Goal: Transaction & Acquisition: Purchase product/service

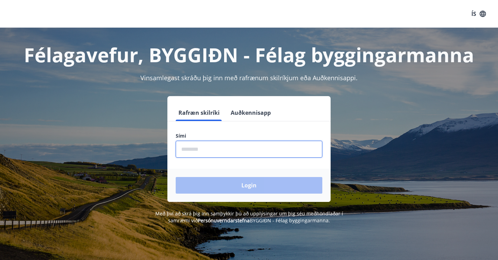
click at [194, 150] on input "phone" at bounding box center [249, 149] width 147 height 17
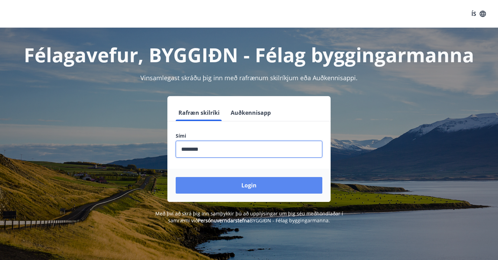
type input "********"
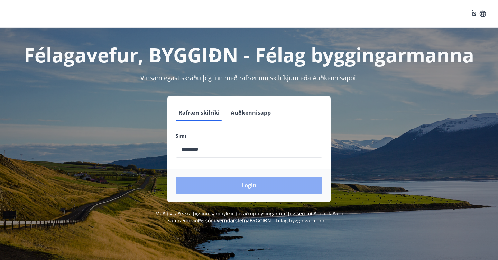
click at [229, 187] on button "Login" at bounding box center [249, 185] width 147 height 17
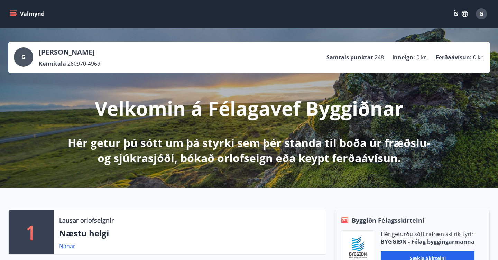
click at [481, 15] on span "G" at bounding box center [481, 14] width 4 height 8
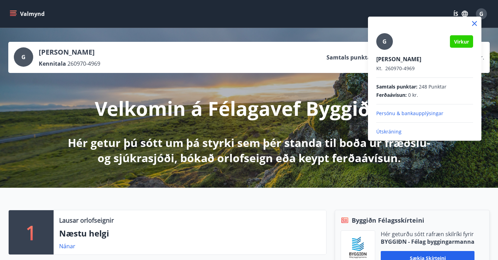
click at [15, 14] on div at bounding box center [249, 130] width 498 height 260
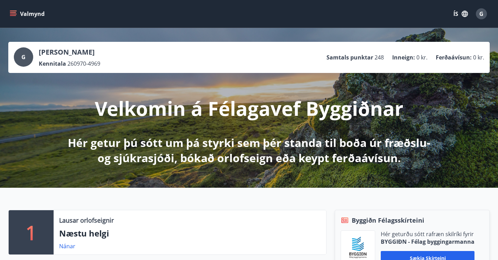
click at [15, 14] on icon "menu" at bounding box center [14, 13] width 8 height 1
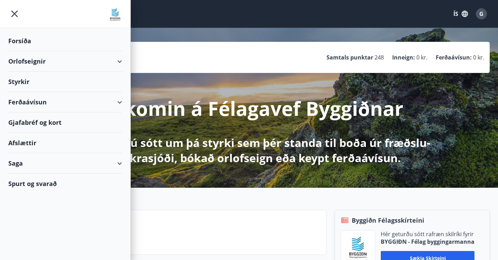
click at [53, 123] on div "Gjafabréf og kort" at bounding box center [65, 122] width 114 height 20
click at [119, 102] on div "Ferðaávísun" at bounding box center [65, 102] width 114 height 20
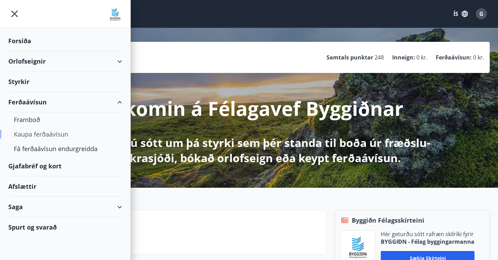
click at [51, 133] on div "Kaupa ferðaávísun" at bounding box center [65, 134] width 103 height 15
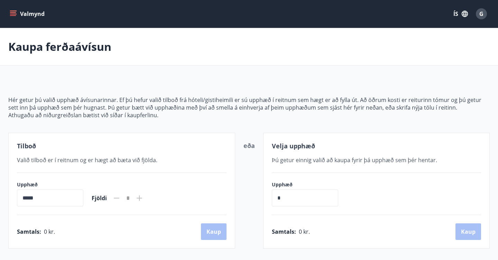
click at [17, 12] on button "Valmynd" at bounding box center [27, 14] width 39 height 12
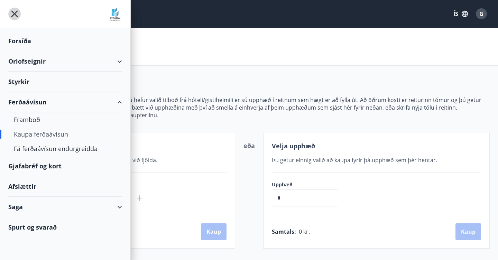
click at [13, 14] on icon "menu" at bounding box center [14, 14] width 12 height 12
